Goal: Communication & Community: Connect with others

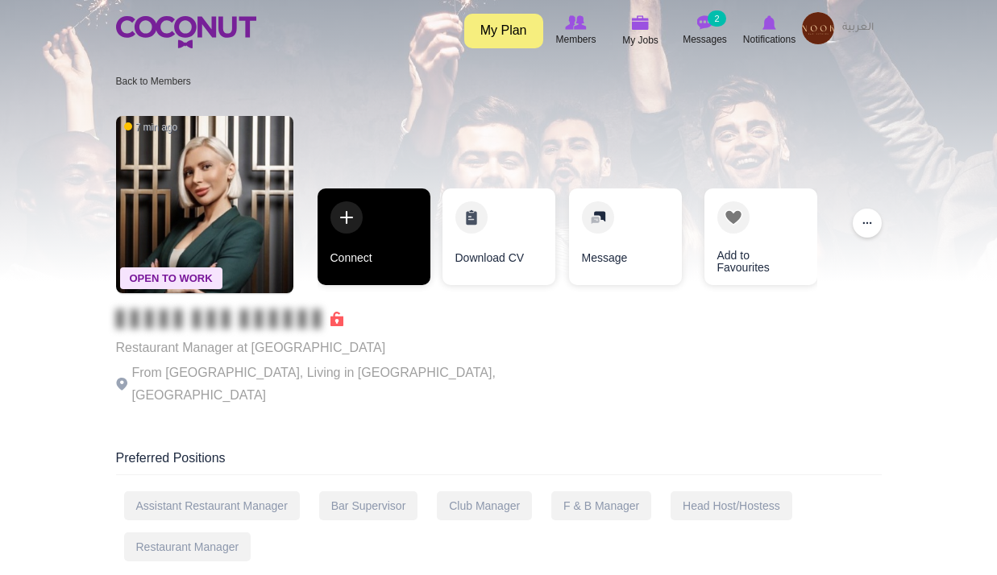
click at [392, 262] on link "Connect" at bounding box center [374, 237] width 113 height 97
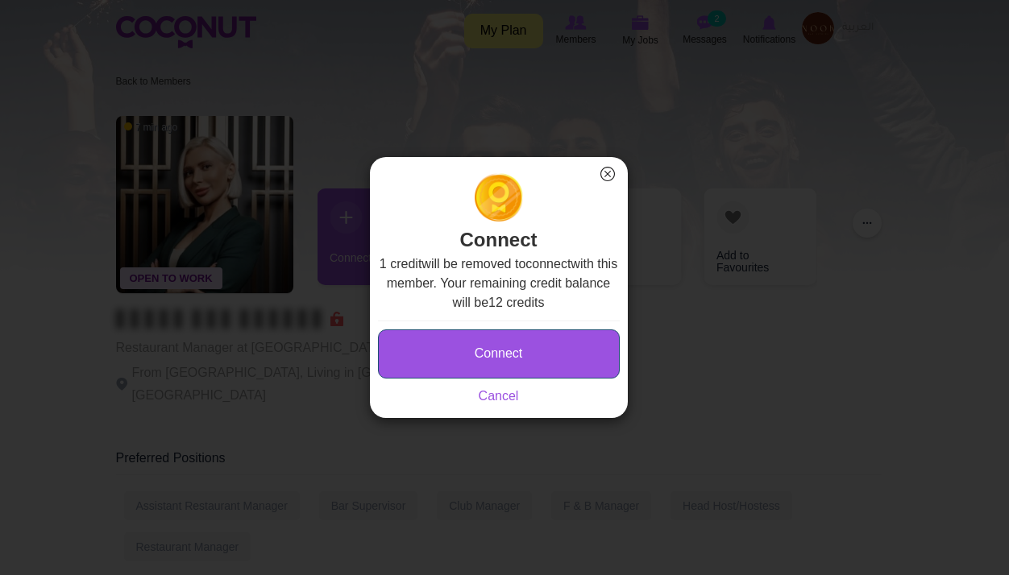
click at [497, 351] on button "Connect" at bounding box center [499, 354] width 242 height 49
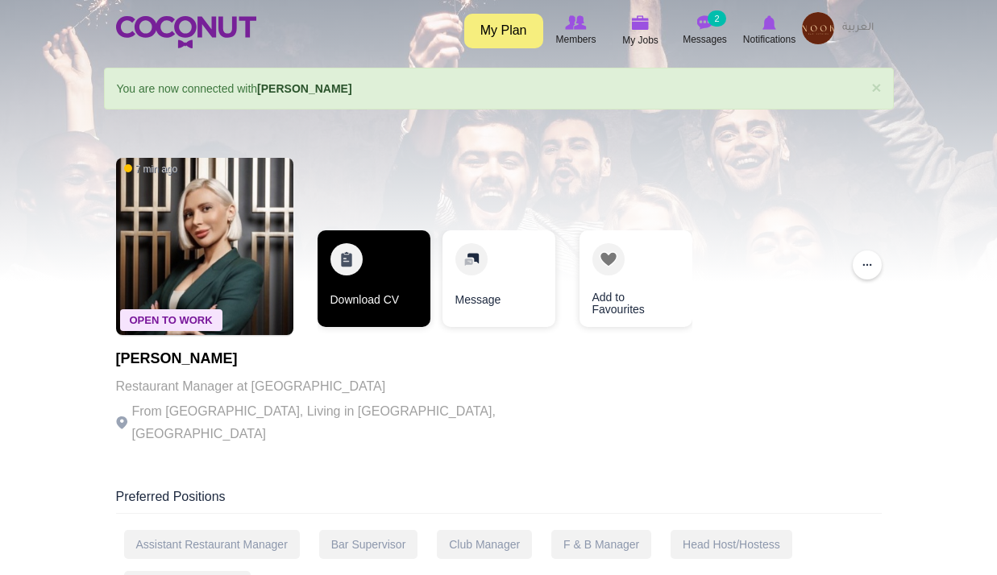
click at [363, 270] on link "Download CV" at bounding box center [374, 278] width 113 height 97
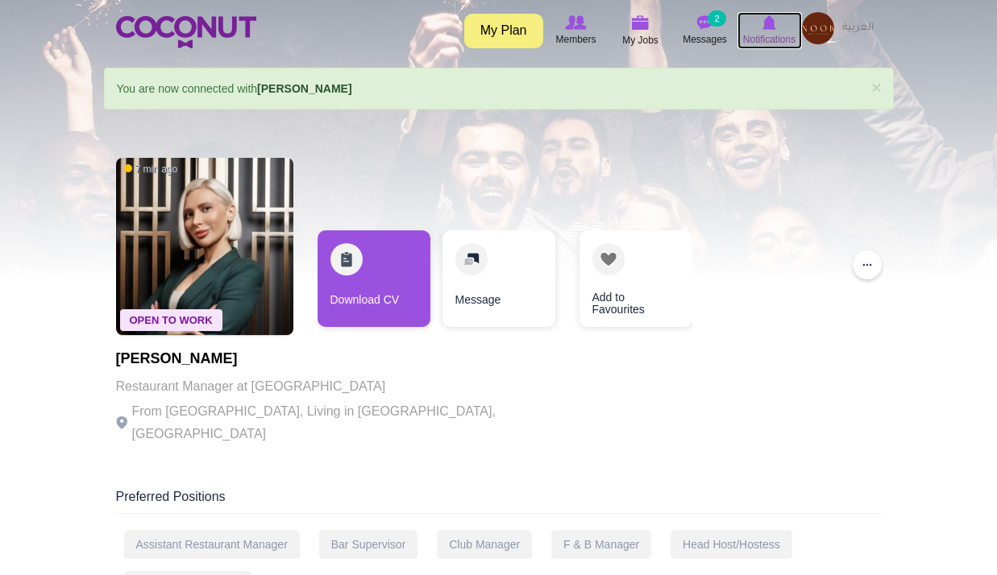
click at [754, 40] on span "Notifications" at bounding box center [769, 39] width 52 height 16
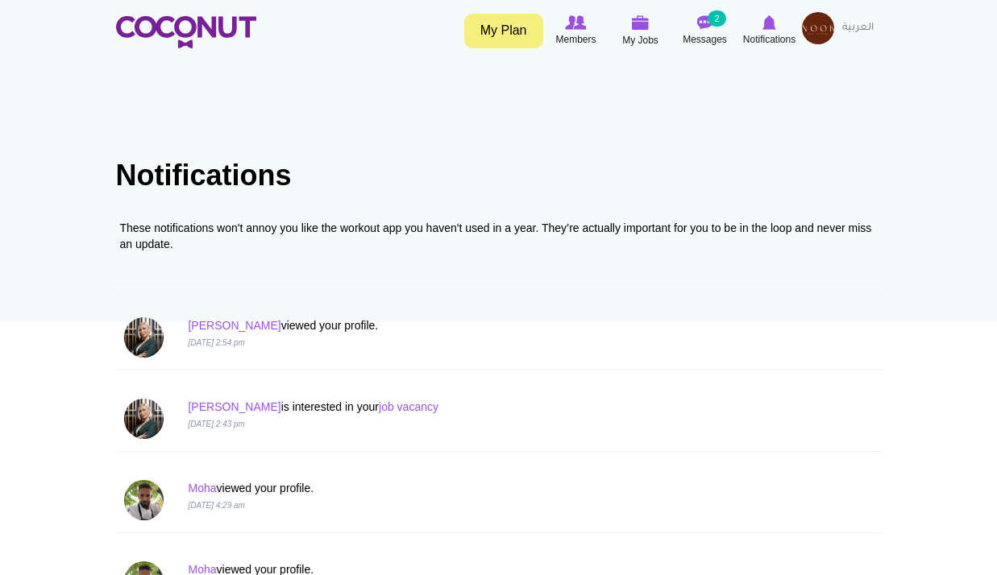
scroll to position [242, 0]
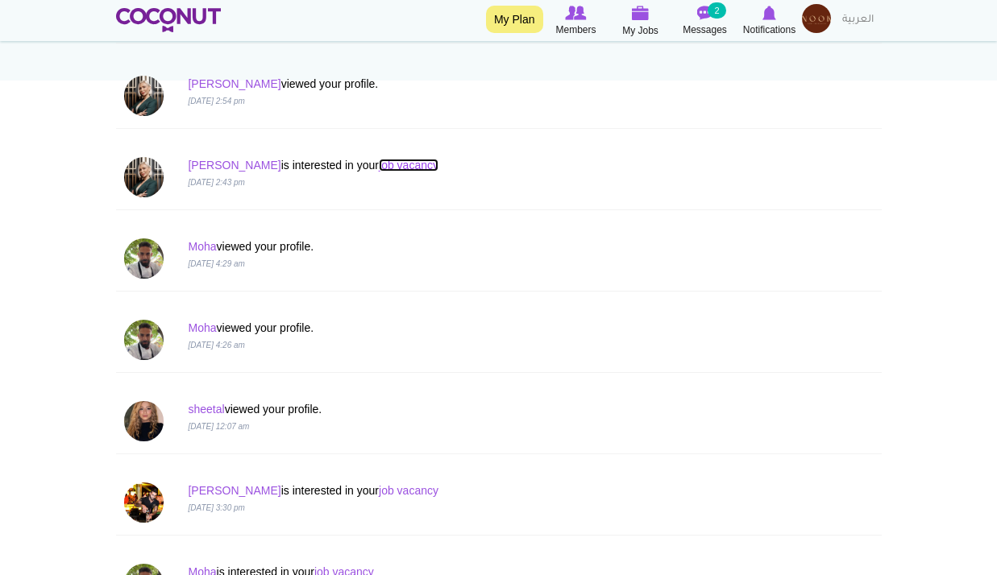
click at [379, 165] on link "job vacancy" at bounding box center [409, 165] width 60 height 13
click at [205, 243] on link "Moha" at bounding box center [202, 246] width 28 height 13
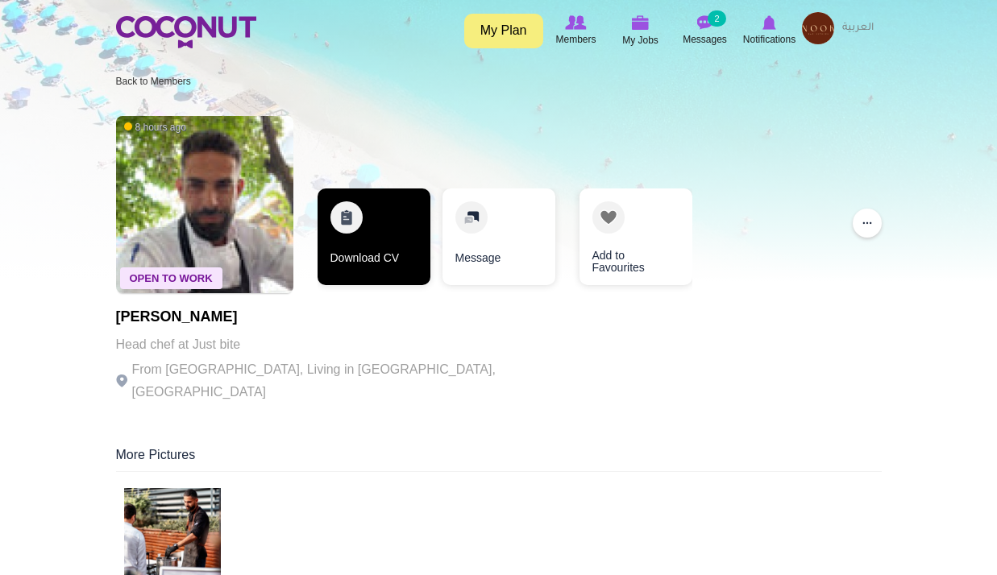
click at [363, 241] on link "Download CV" at bounding box center [374, 237] width 113 height 97
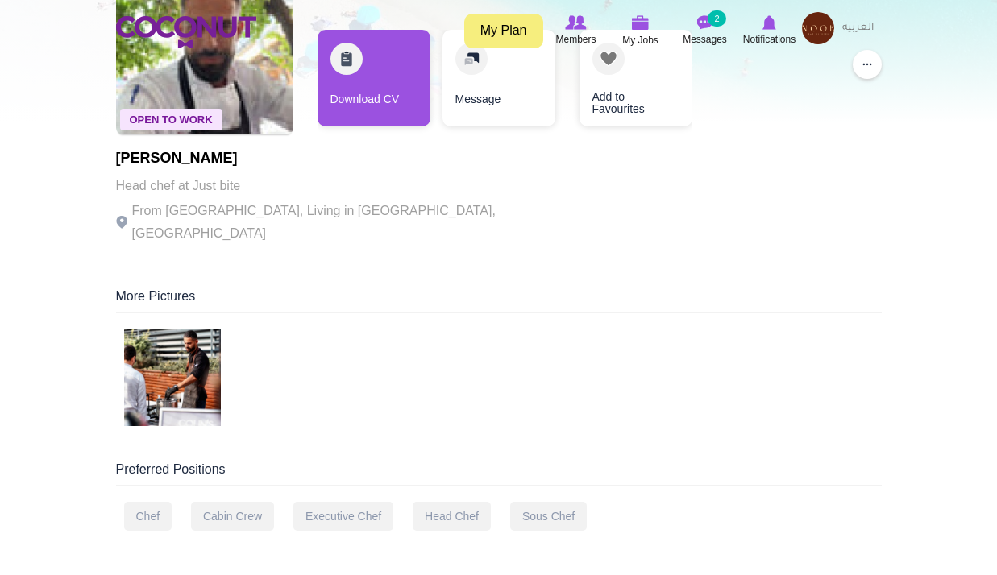
scroll to position [161, 0]
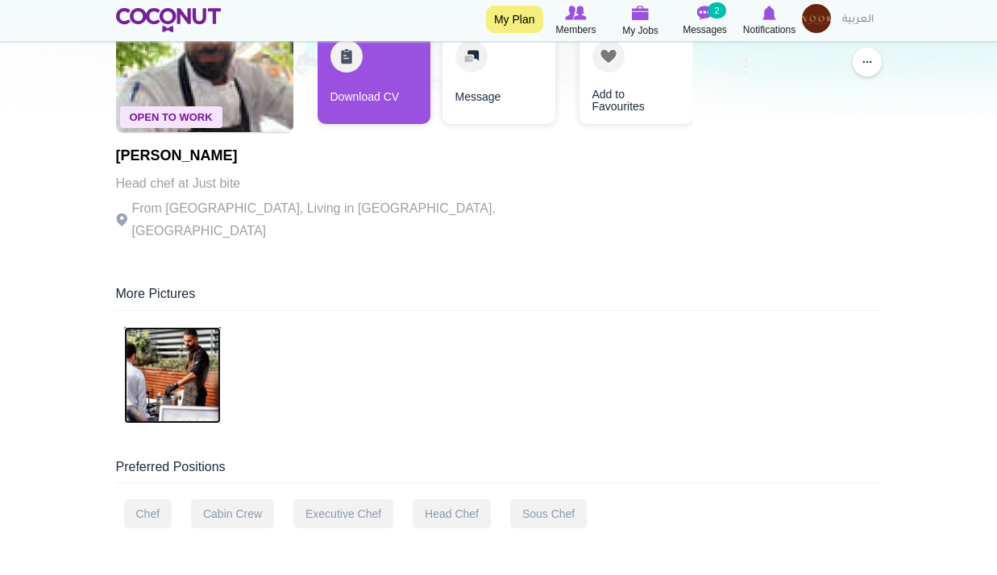
click at [181, 341] on img at bounding box center [172, 375] width 97 height 97
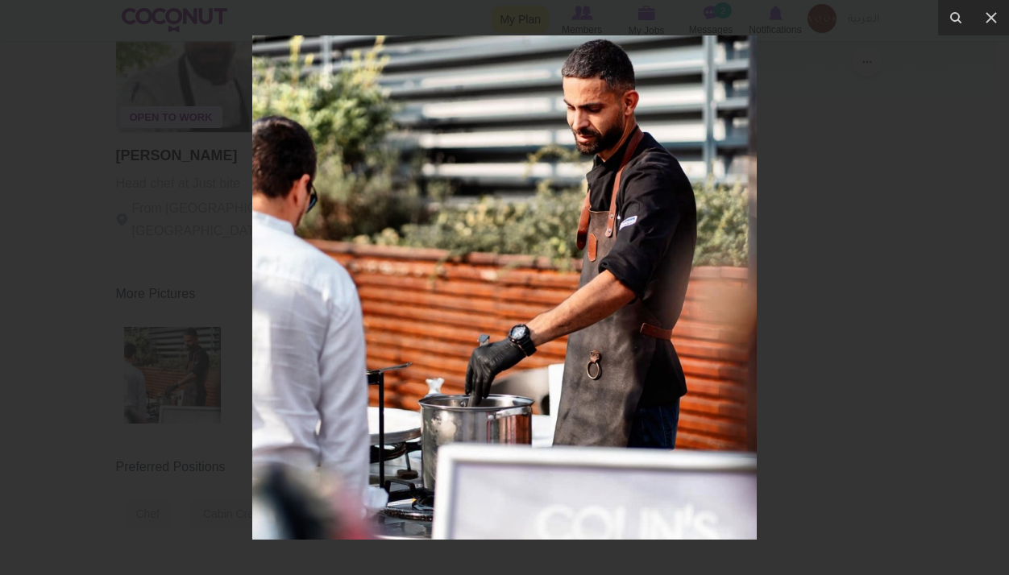
click at [816, 227] on div at bounding box center [504, 287] width 1009 height 575
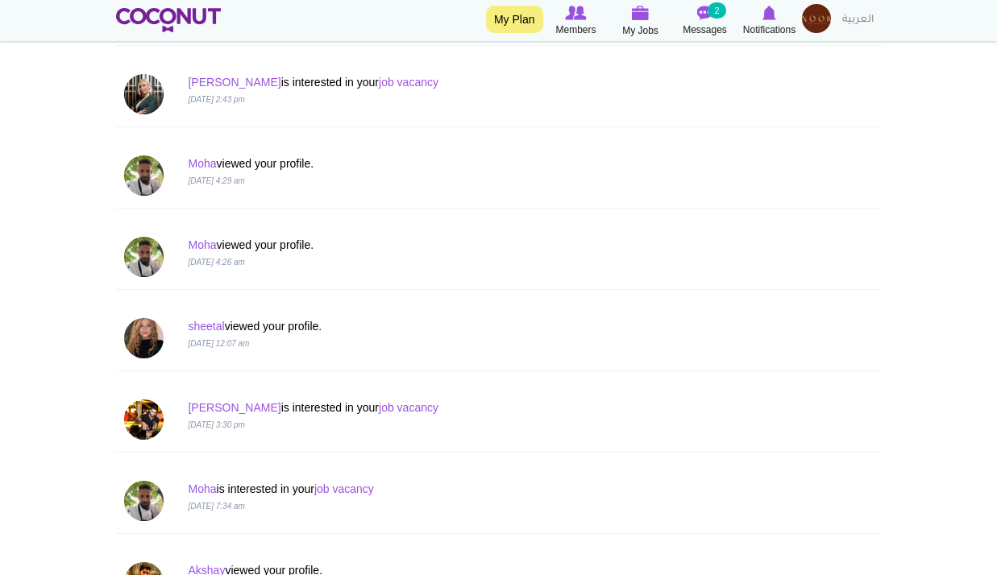
scroll to position [403, 0]
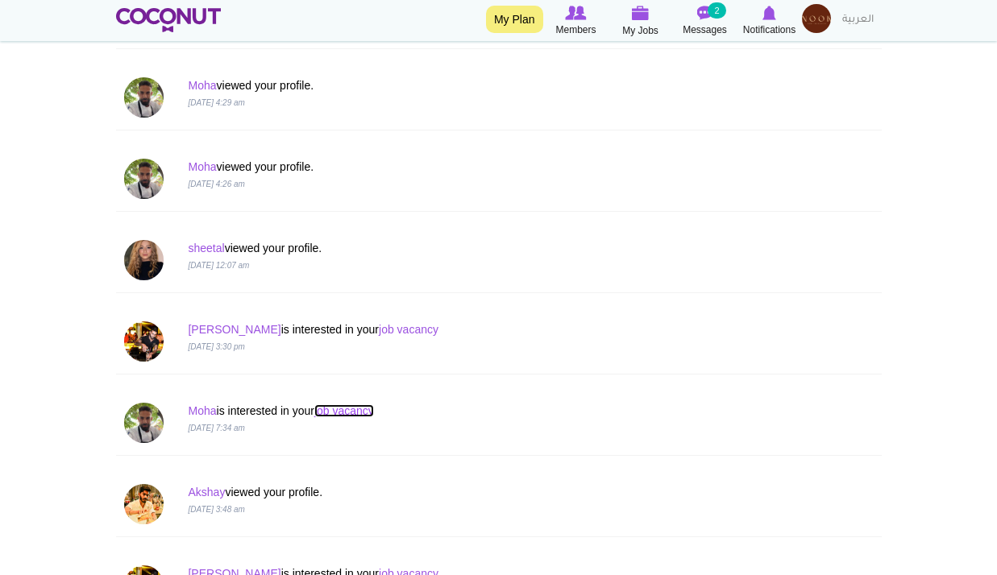
click at [356, 405] on link "job vacancy" at bounding box center [344, 411] width 60 height 13
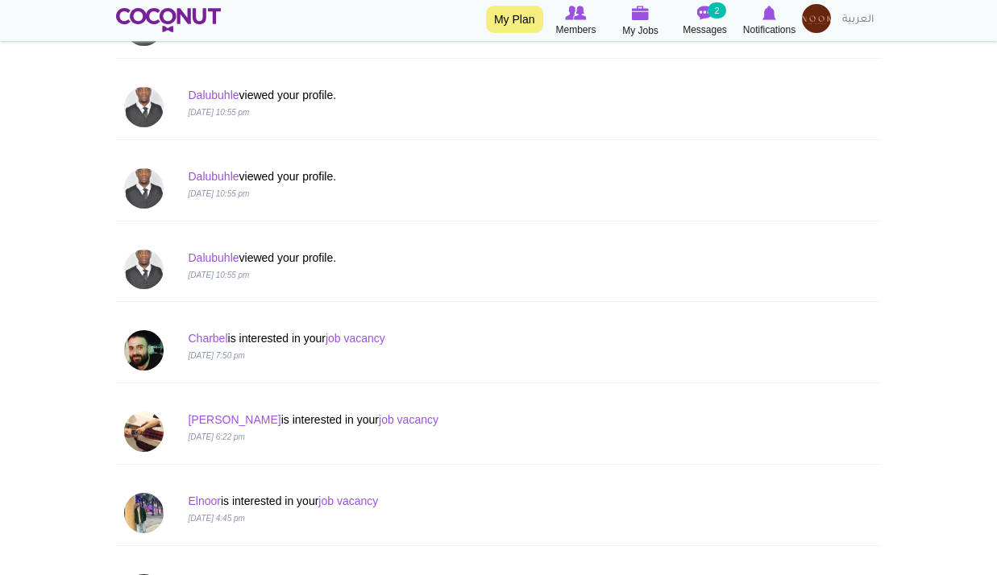
scroll to position [1289, 0]
click at [222, 260] on link "Dalubuhle" at bounding box center [213, 257] width 51 height 13
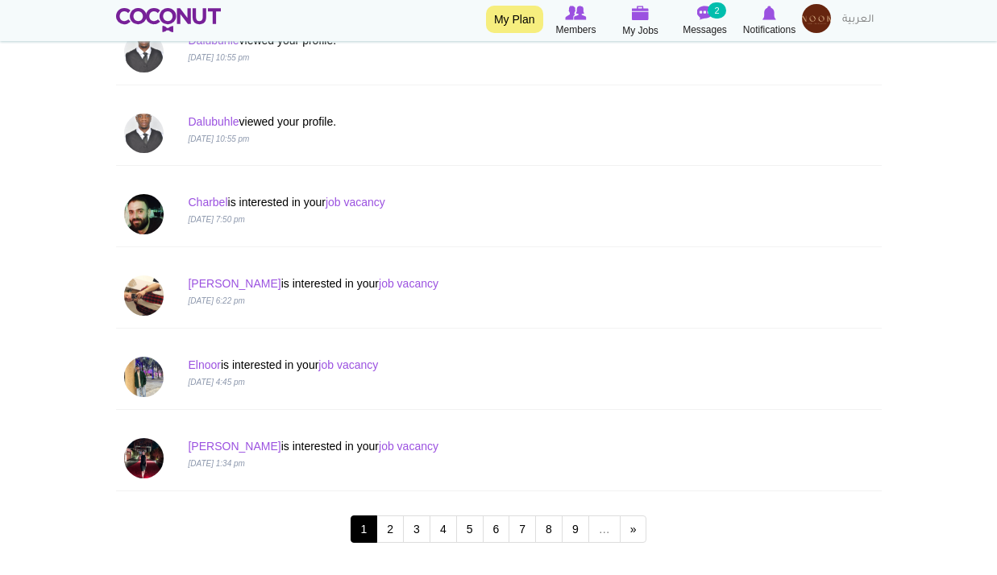
scroll to position [1451, 0]
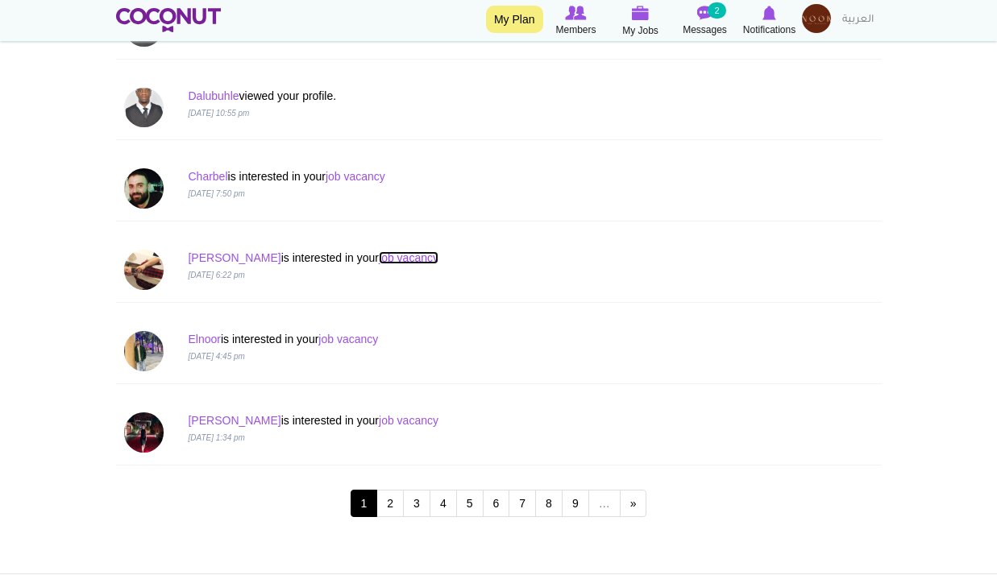
click at [379, 257] on link "job vacancy" at bounding box center [409, 257] width 60 height 13
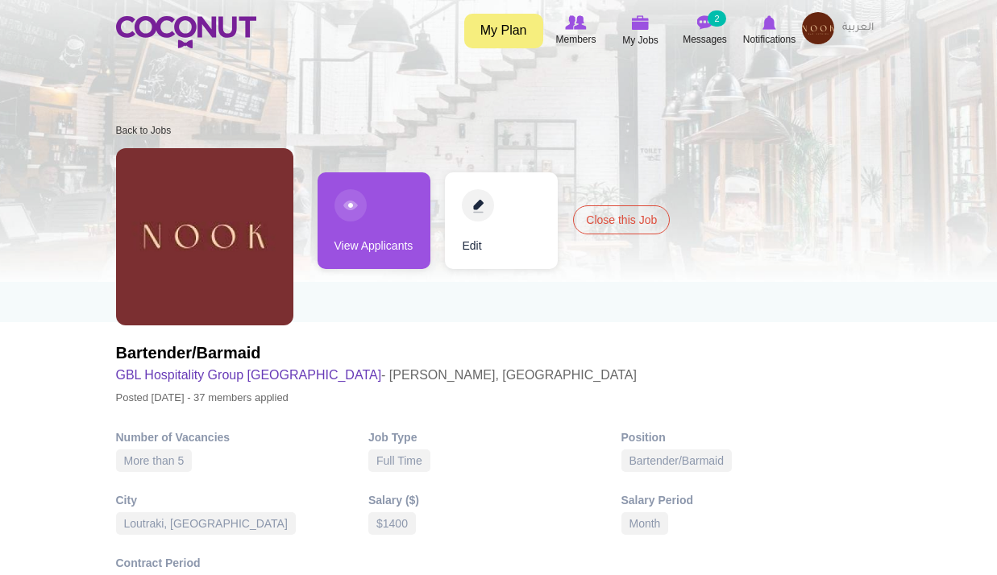
click at [396, 254] on link "View Applicants" at bounding box center [374, 220] width 113 height 97
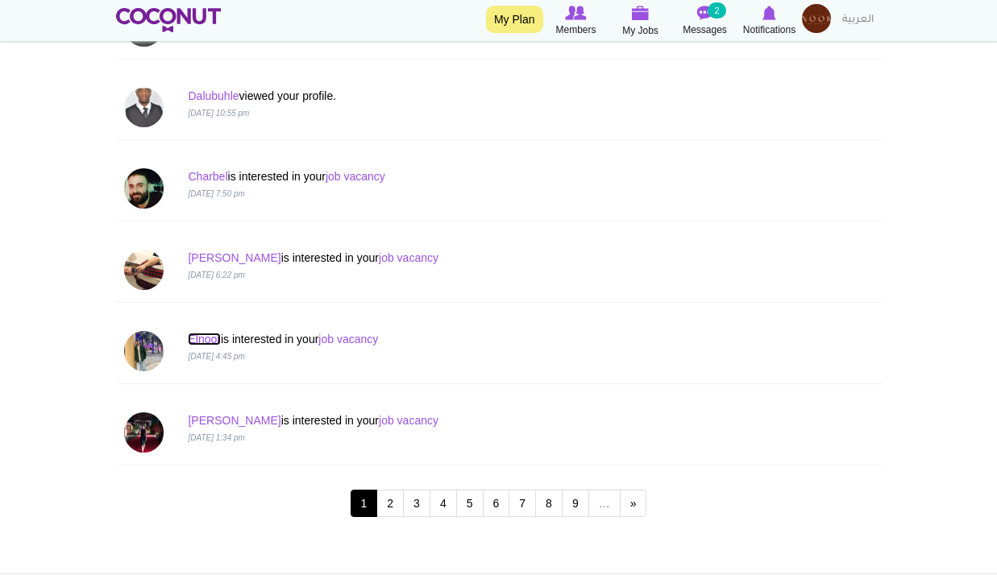
click at [205, 338] on link "Elnoor" at bounding box center [204, 339] width 32 height 13
